Goal: Information Seeking & Learning: Compare options

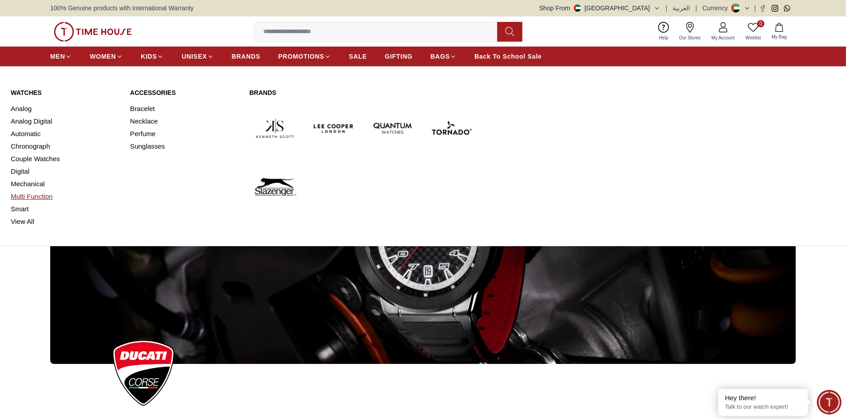
click at [50, 197] on link "Multi Function" at bounding box center [65, 196] width 108 height 13
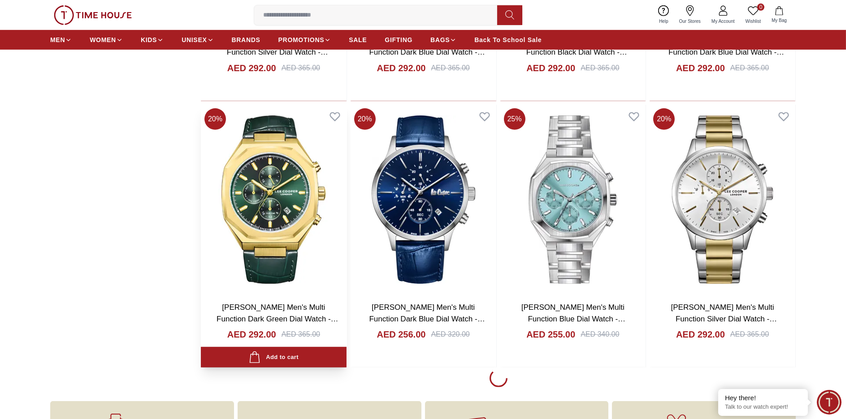
scroll to position [1255, 0]
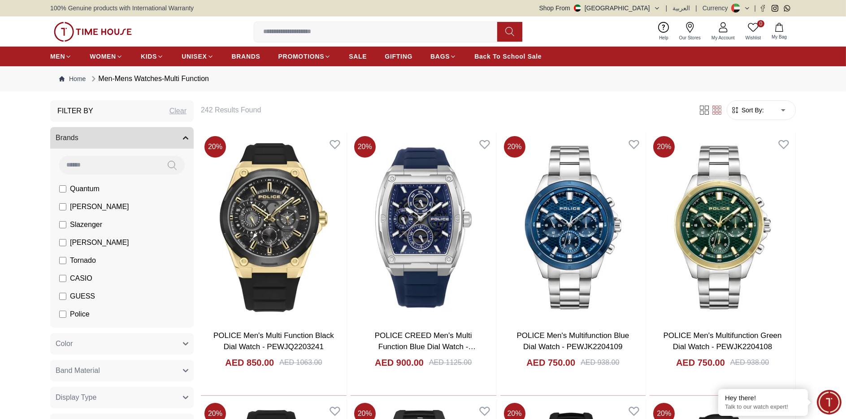
scroll to position [31, 0]
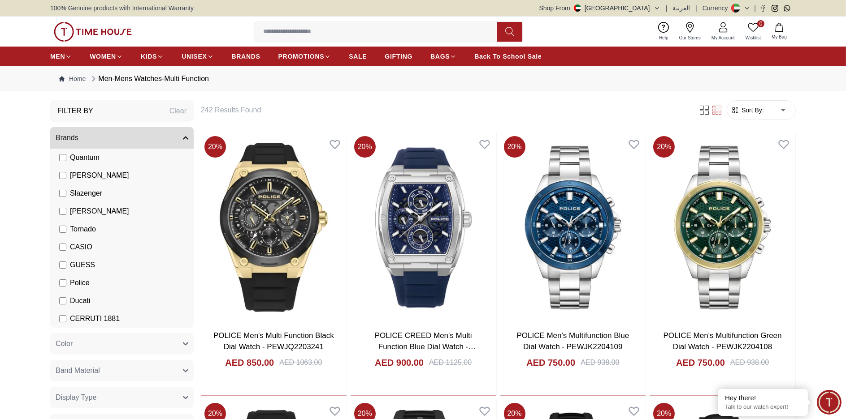
click at [114, 318] on span "CERRUTI 1881" at bounding box center [95, 319] width 50 height 11
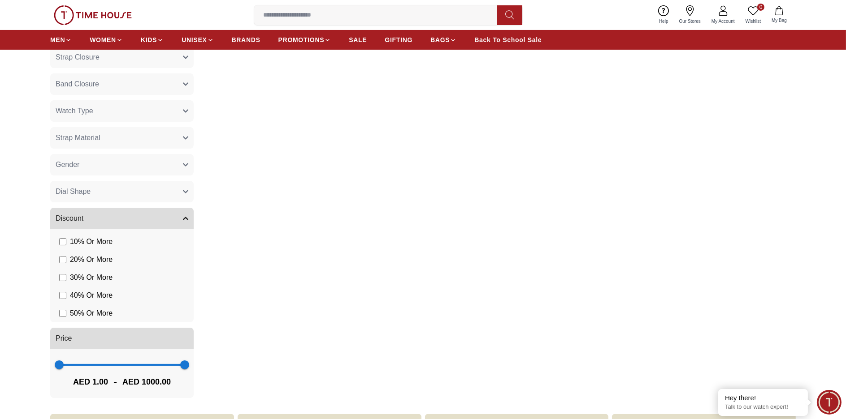
scroll to position [403, 0]
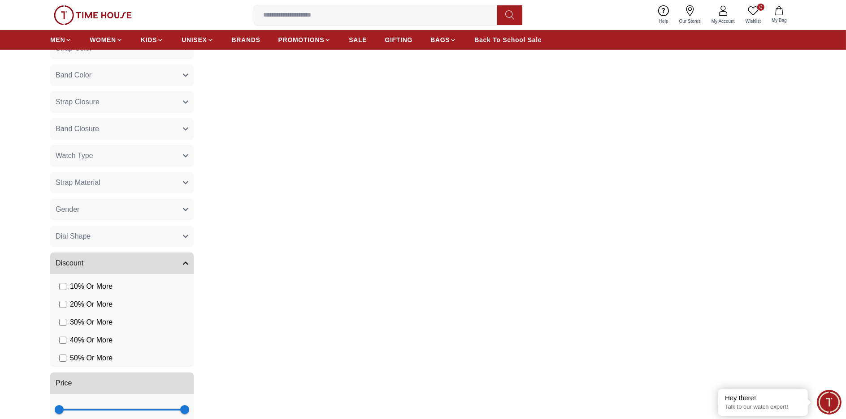
click at [163, 202] on button "Gender" at bounding box center [121, 210] width 143 height 22
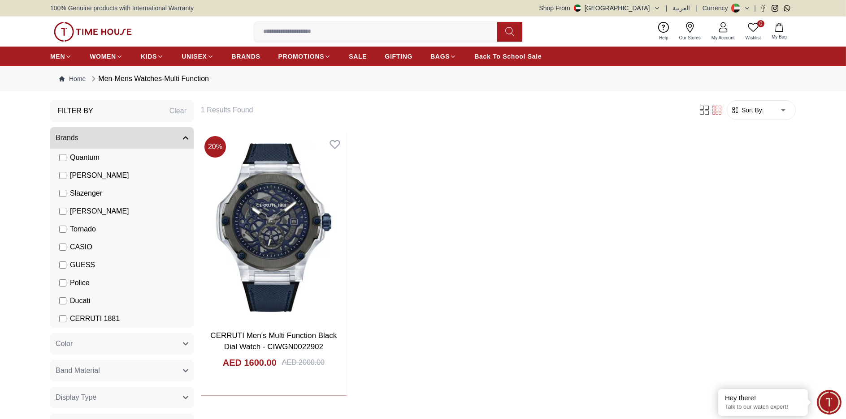
click at [75, 299] on span "Ducati" at bounding box center [80, 301] width 20 height 11
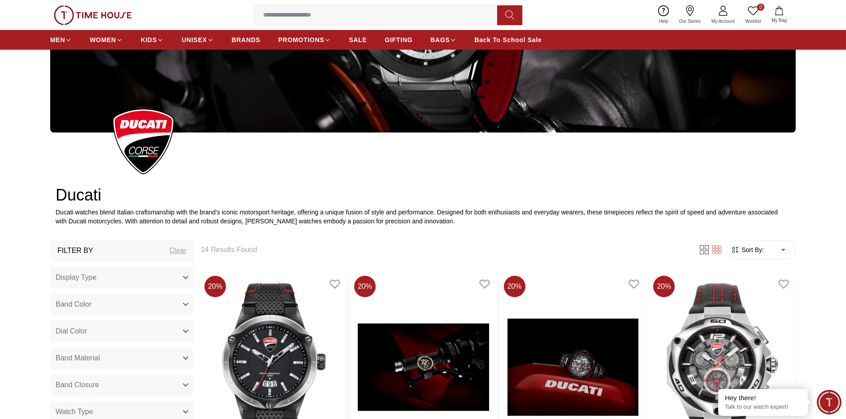
scroll to position [224, 0]
